Goal: Information Seeking & Learning: Understand process/instructions

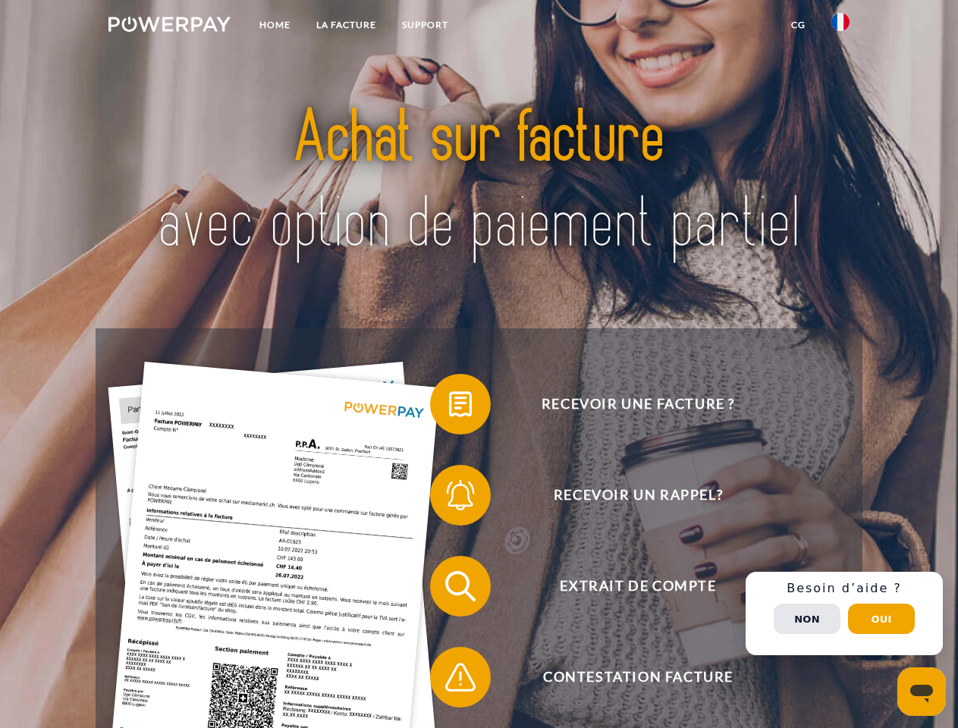
click at [169, 27] on img at bounding box center [169, 24] width 122 height 15
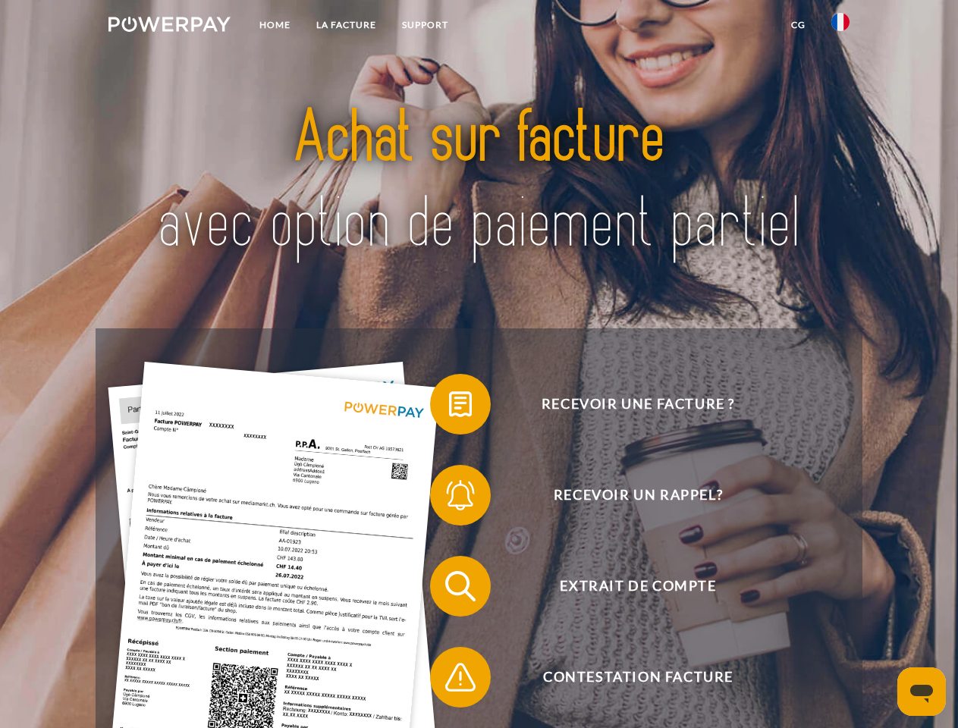
click at [840, 27] on img at bounding box center [840, 22] width 18 height 18
click at [798, 25] on link "CG" at bounding box center [798, 24] width 40 height 27
click at [449, 407] on span at bounding box center [438, 404] width 76 height 76
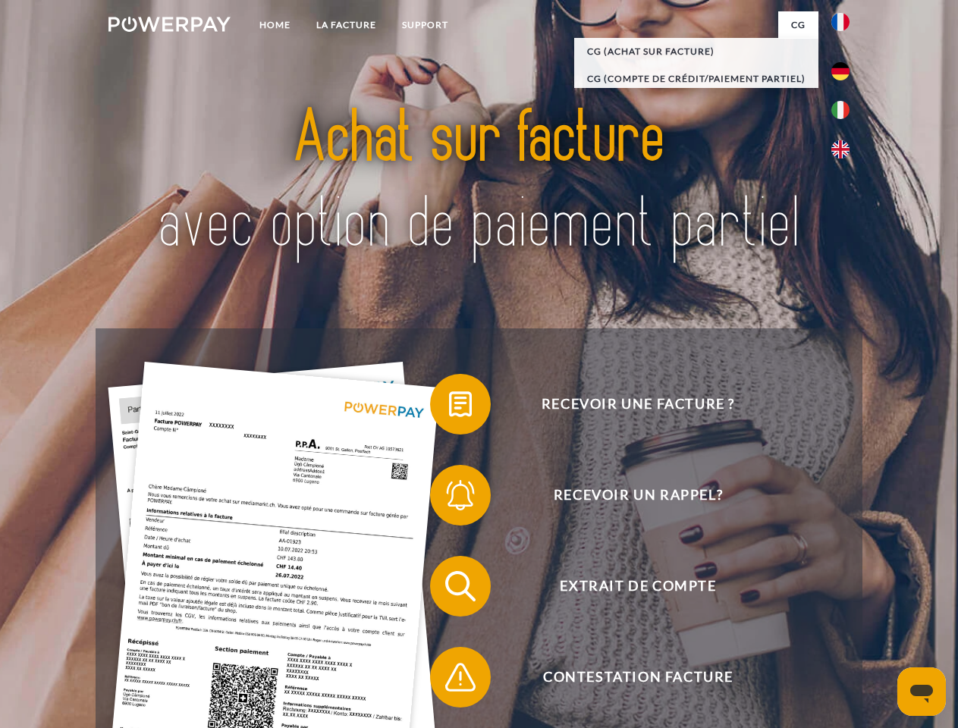
click at [449, 498] on span at bounding box center [438, 495] width 76 height 76
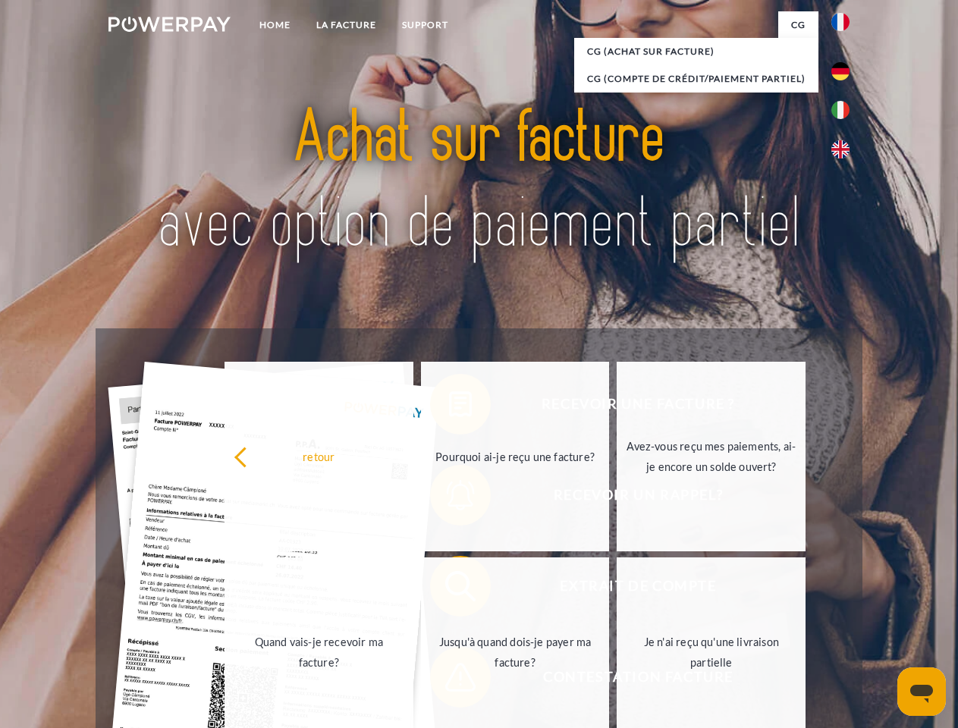
click at [449, 589] on link "Jusqu'à quand dois-je payer ma facture?" at bounding box center [515, 653] width 189 height 190
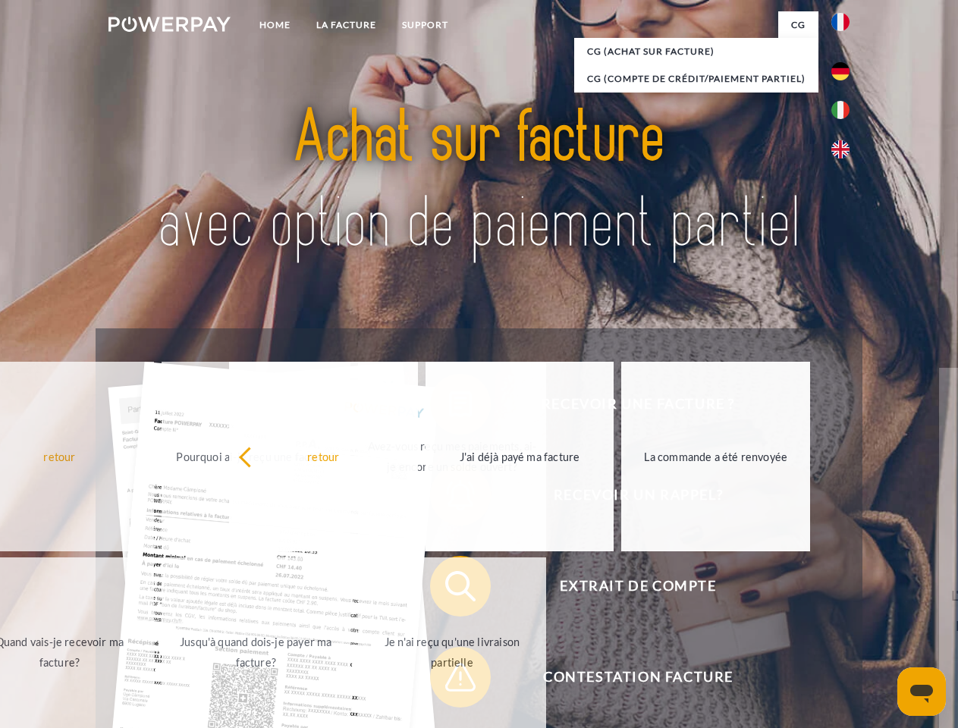
click at [449, 680] on span at bounding box center [438, 677] width 76 height 76
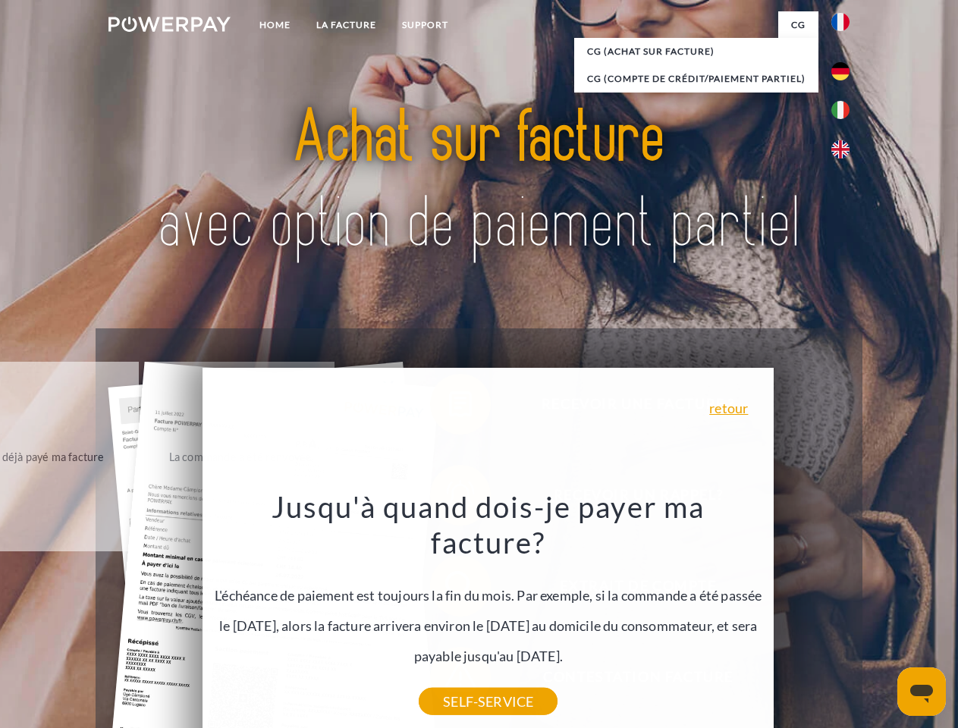
click at [844, 614] on div "Recevoir une facture ? Recevoir un rappel? Extrait de compte retour" at bounding box center [479, 631] width 766 height 607
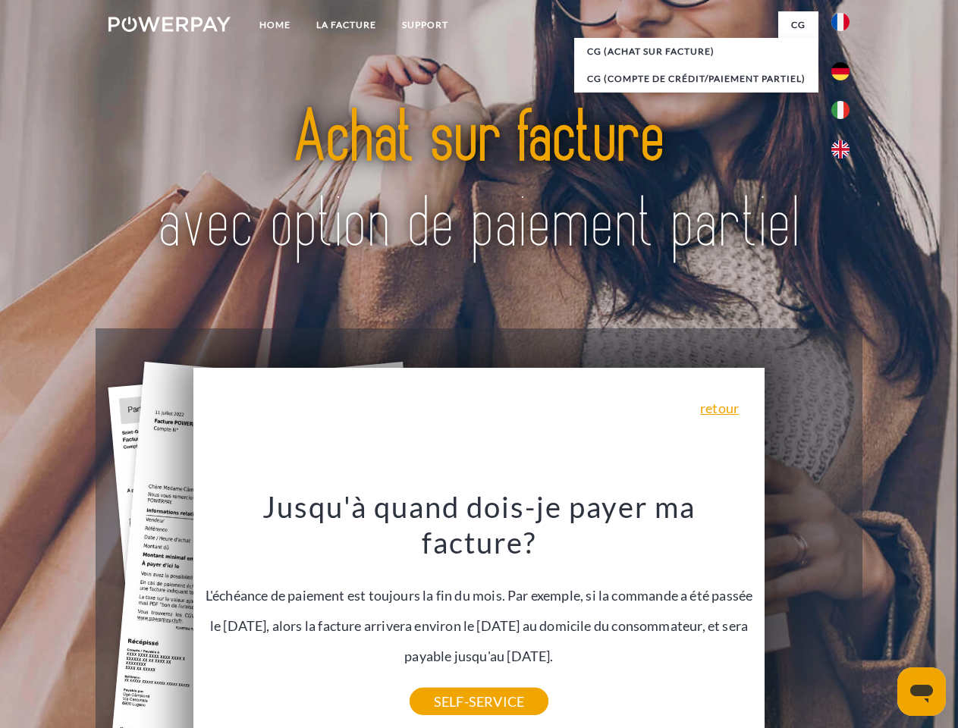
click at [807, 617] on span "Extrait de compte" at bounding box center [638, 586] width 372 height 61
click at [881, 619] on header "Home LA FACTURE Support" at bounding box center [479, 524] width 958 height 1048
